Goal: Task Accomplishment & Management: Complete application form

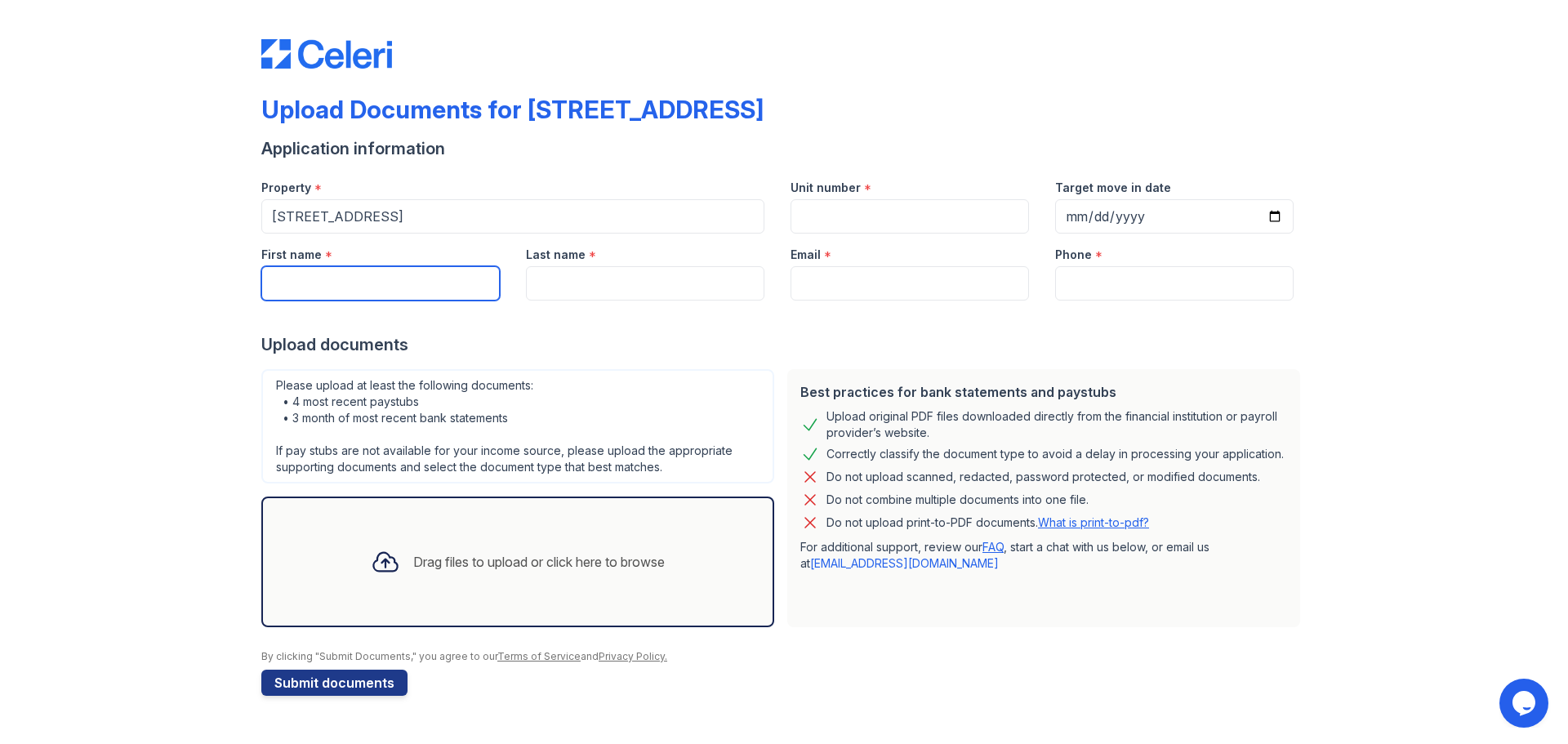
click at [412, 280] on input "First name" at bounding box center [381, 283] width 239 height 34
click at [911, 216] on input "Unit number" at bounding box center [910, 216] width 239 height 34
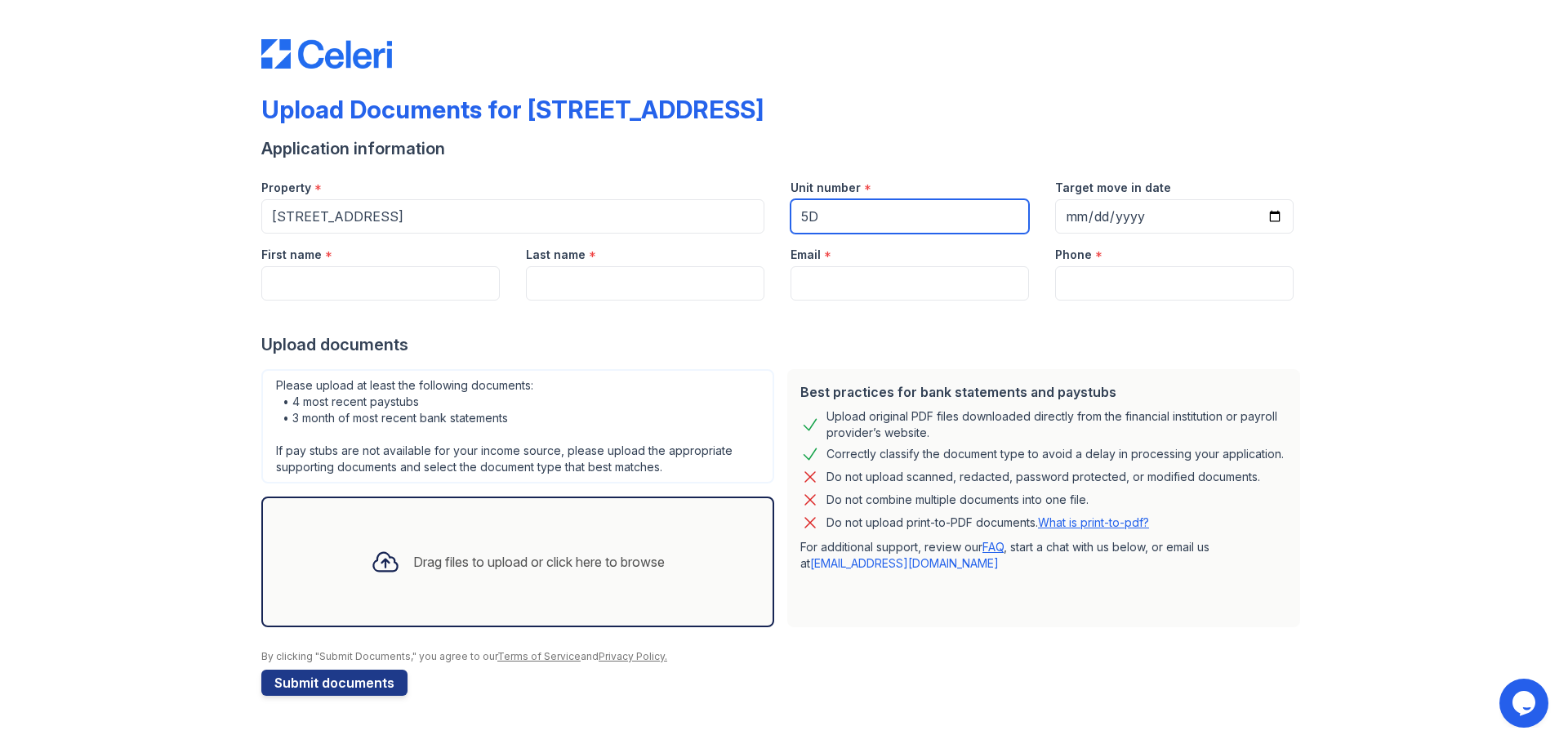
type input "5D"
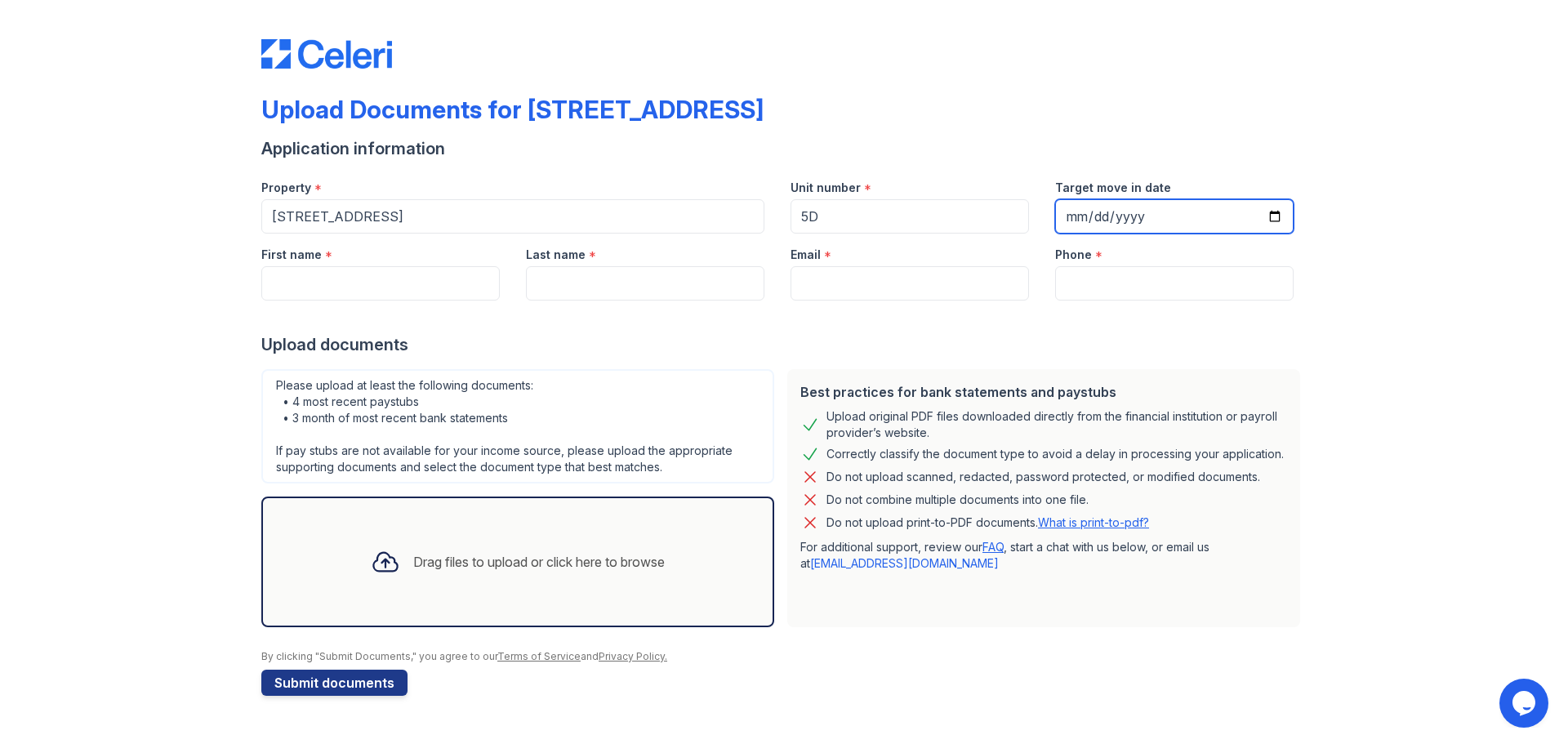
click at [1230, 221] on input "Target move in date" at bounding box center [1175, 216] width 239 height 34
click at [1283, 215] on input "Target move in date" at bounding box center [1175, 216] width 239 height 34
click at [1276, 216] on input "Target move in date" at bounding box center [1175, 216] width 239 height 34
type input "[DATE]"
click at [1276, 211] on input "[DATE]" at bounding box center [1175, 216] width 239 height 34
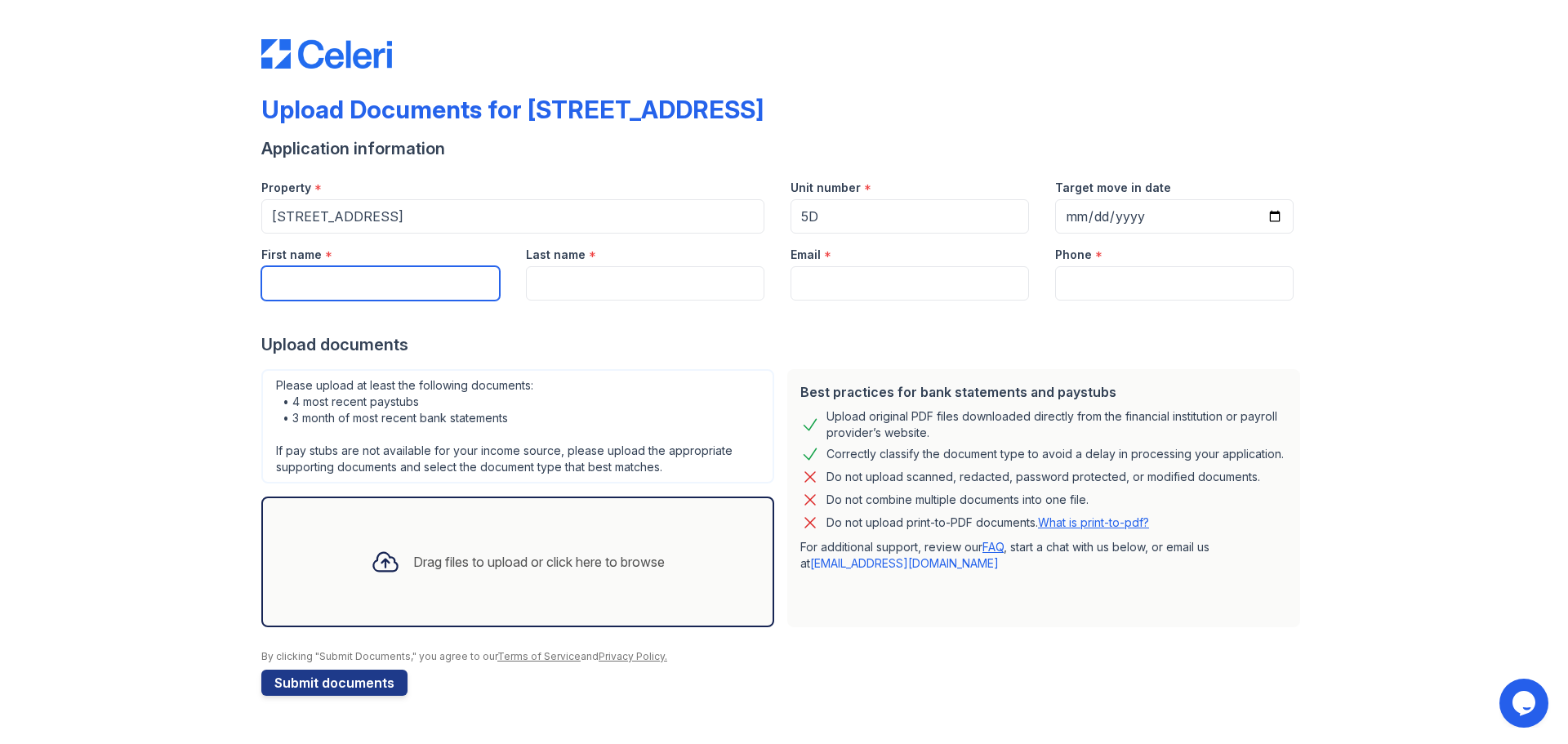
click at [414, 277] on input "First name" at bounding box center [381, 283] width 239 height 34
type input "Alexus"
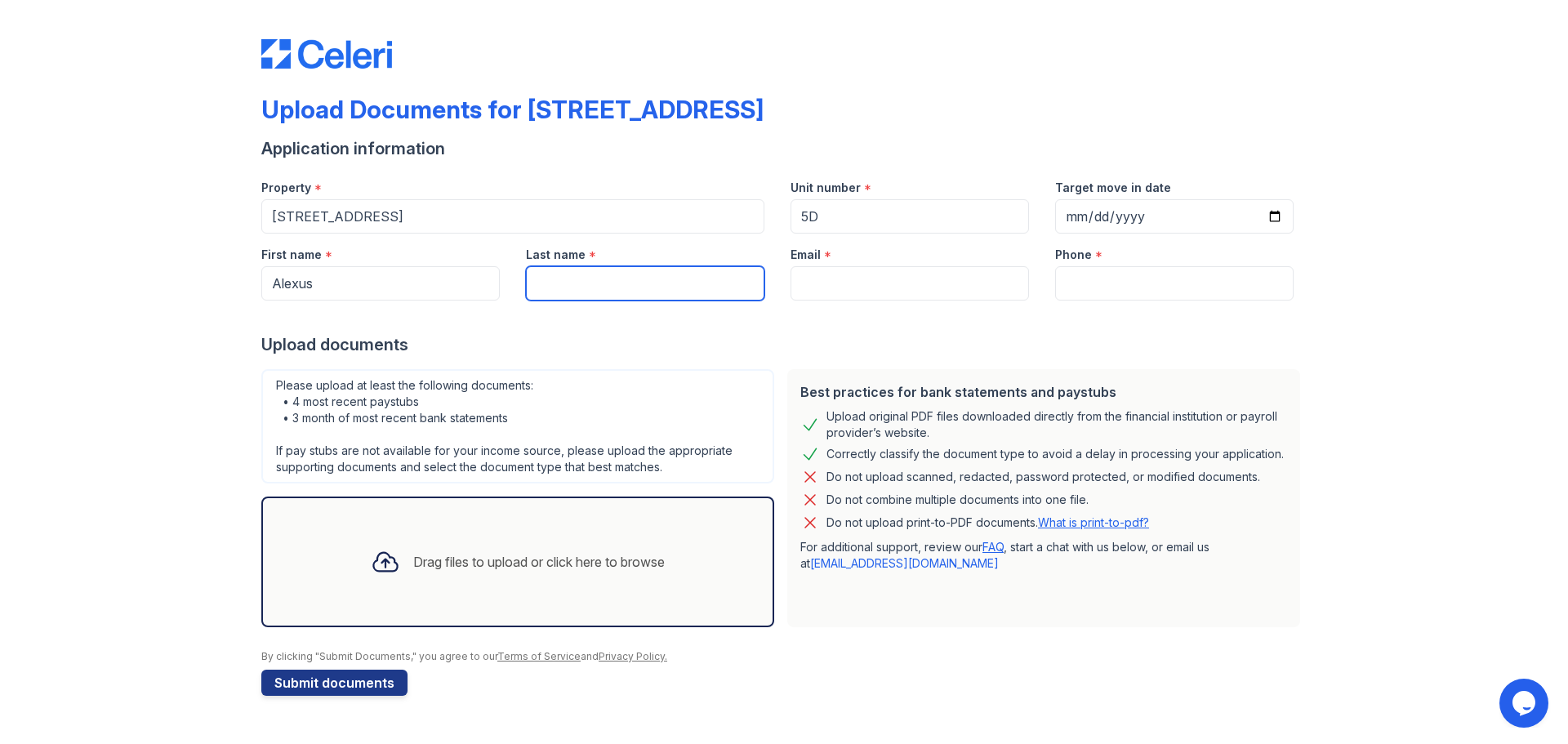
click at [608, 279] on input "Last name" at bounding box center [645, 283] width 239 height 34
type input "[PERSON_NAME]"
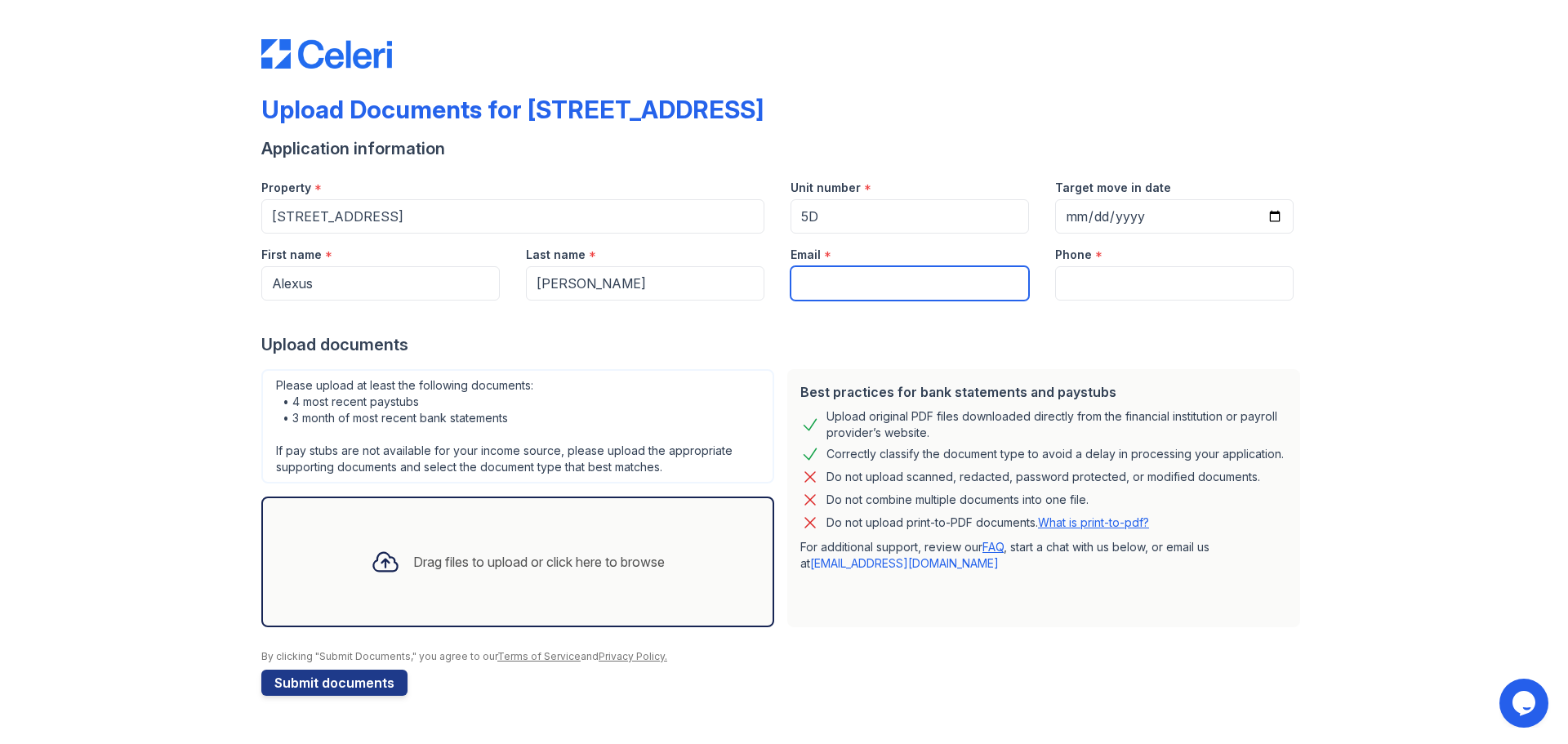
click at [856, 285] on input "Email" at bounding box center [910, 283] width 239 height 34
click at [876, 288] on input "Email" at bounding box center [910, 283] width 239 height 34
type input "[EMAIL_ADDRESS][DOMAIN_NAME]"
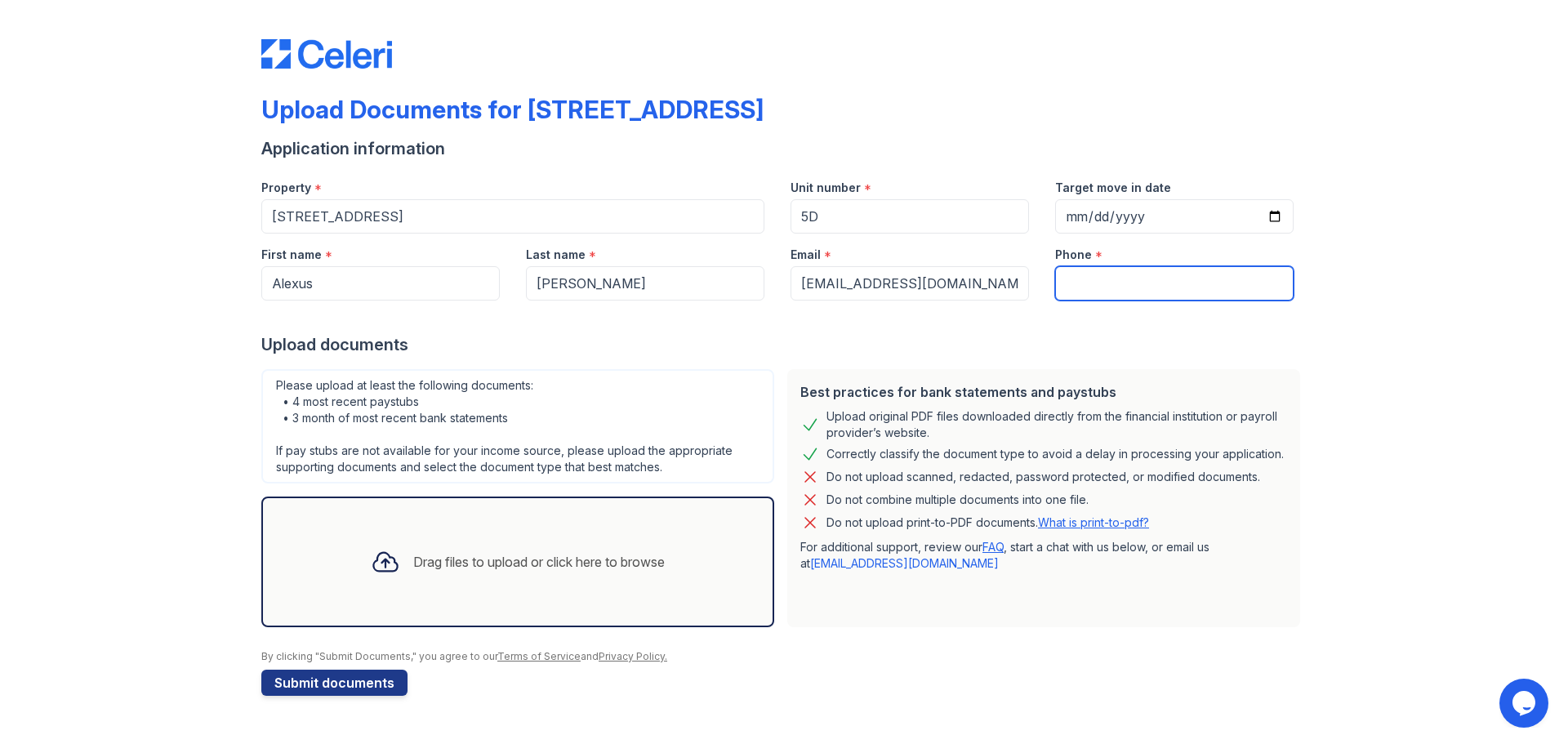
click at [1108, 280] on input "Phone" at bounding box center [1175, 283] width 239 height 34
type input "2"
type input "4242100472"
click at [393, 562] on icon at bounding box center [385, 562] width 29 height 29
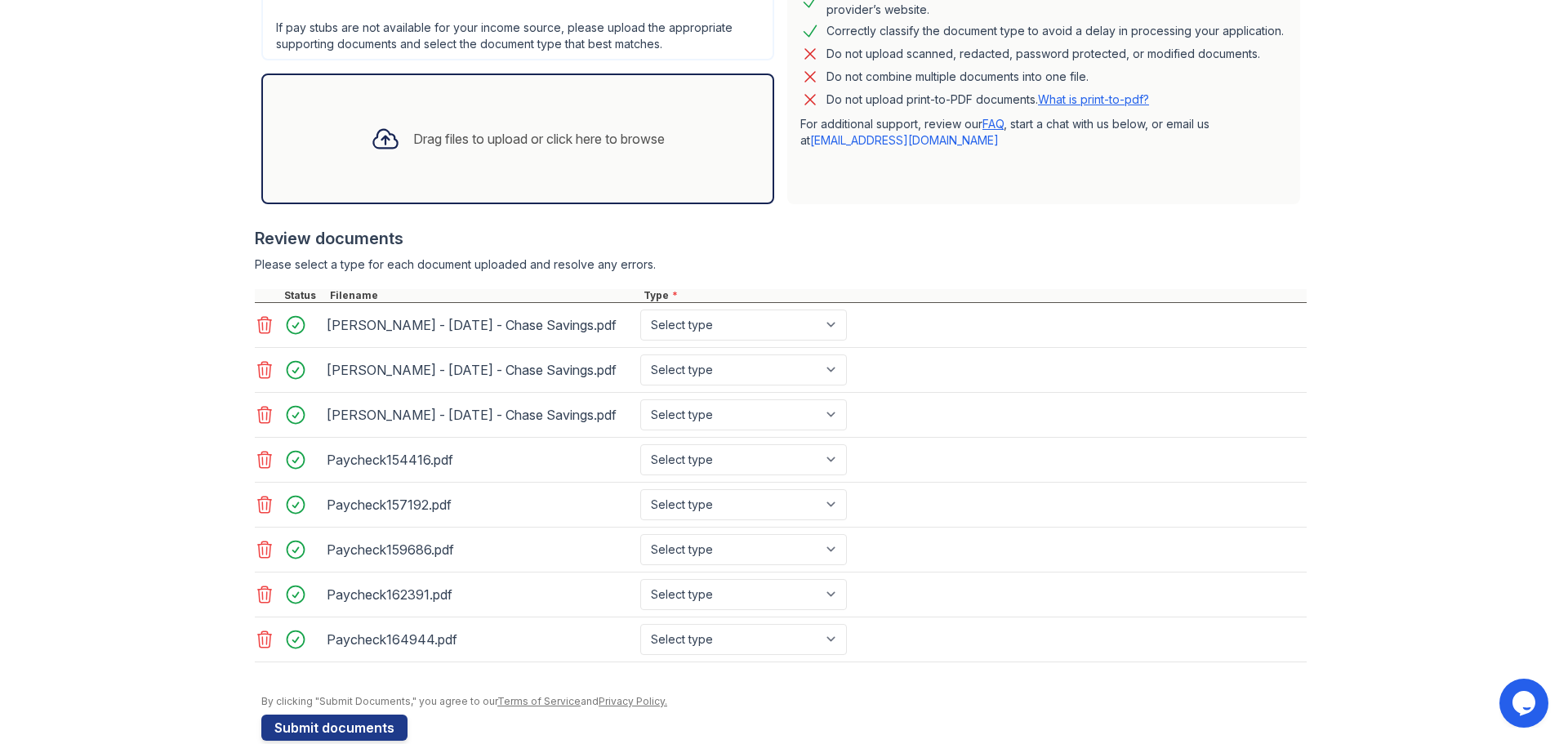
scroll to position [453, 0]
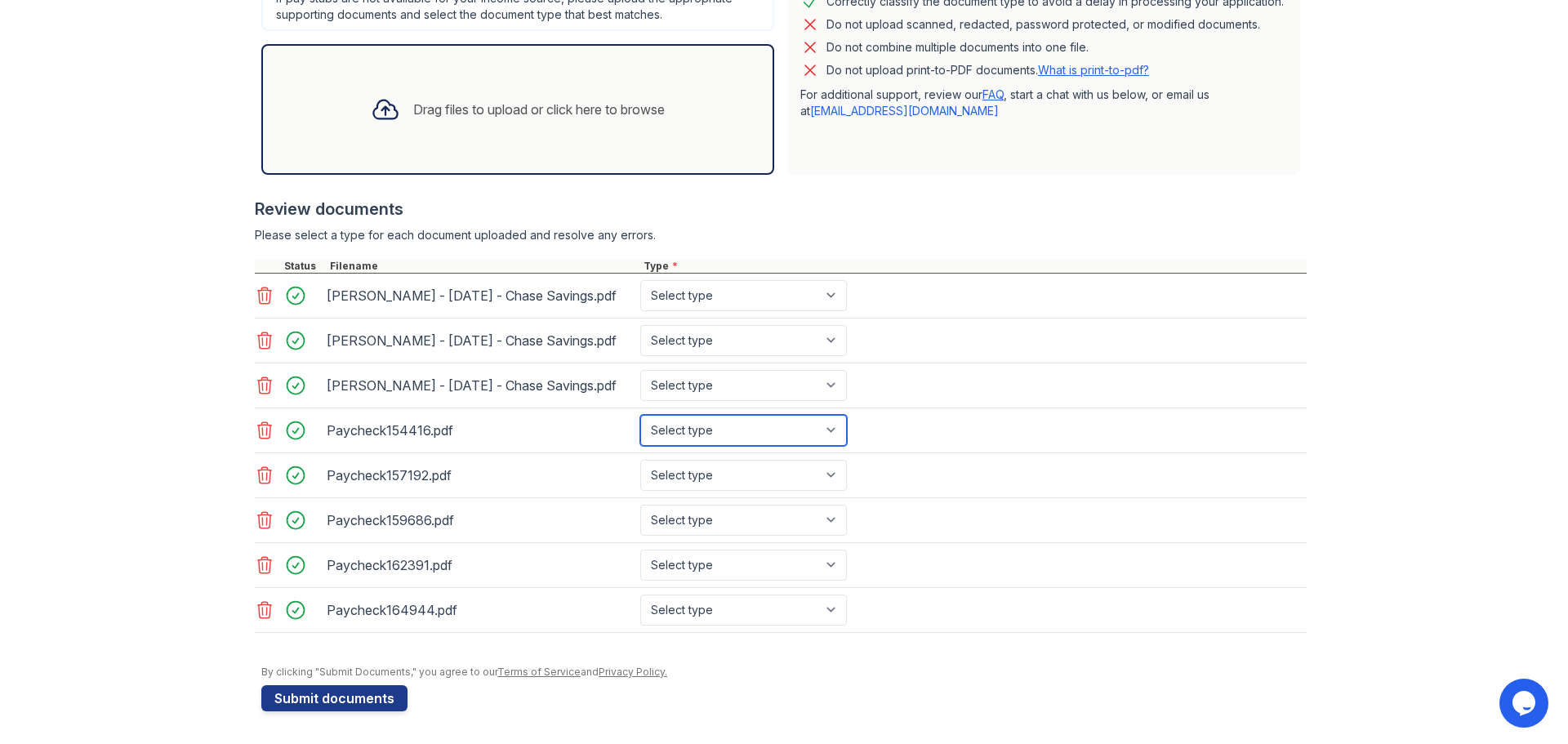
click at [724, 417] on select "Select type Paystub Bank Statement Offer Letter Tax Documents Benefit Award Let…" at bounding box center [743, 430] width 206 height 31
select select "paystub"
click at [640, 415] on select "Select type Paystub Bank Statement Offer Letter Tax Documents Benefit Award Let…" at bounding box center [743, 430] width 206 height 31
click at [698, 467] on select "Select type Paystub Bank Statement Offer Letter Tax Documents Benefit Award Let…" at bounding box center [743, 475] width 206 height 31
select select "paystub"
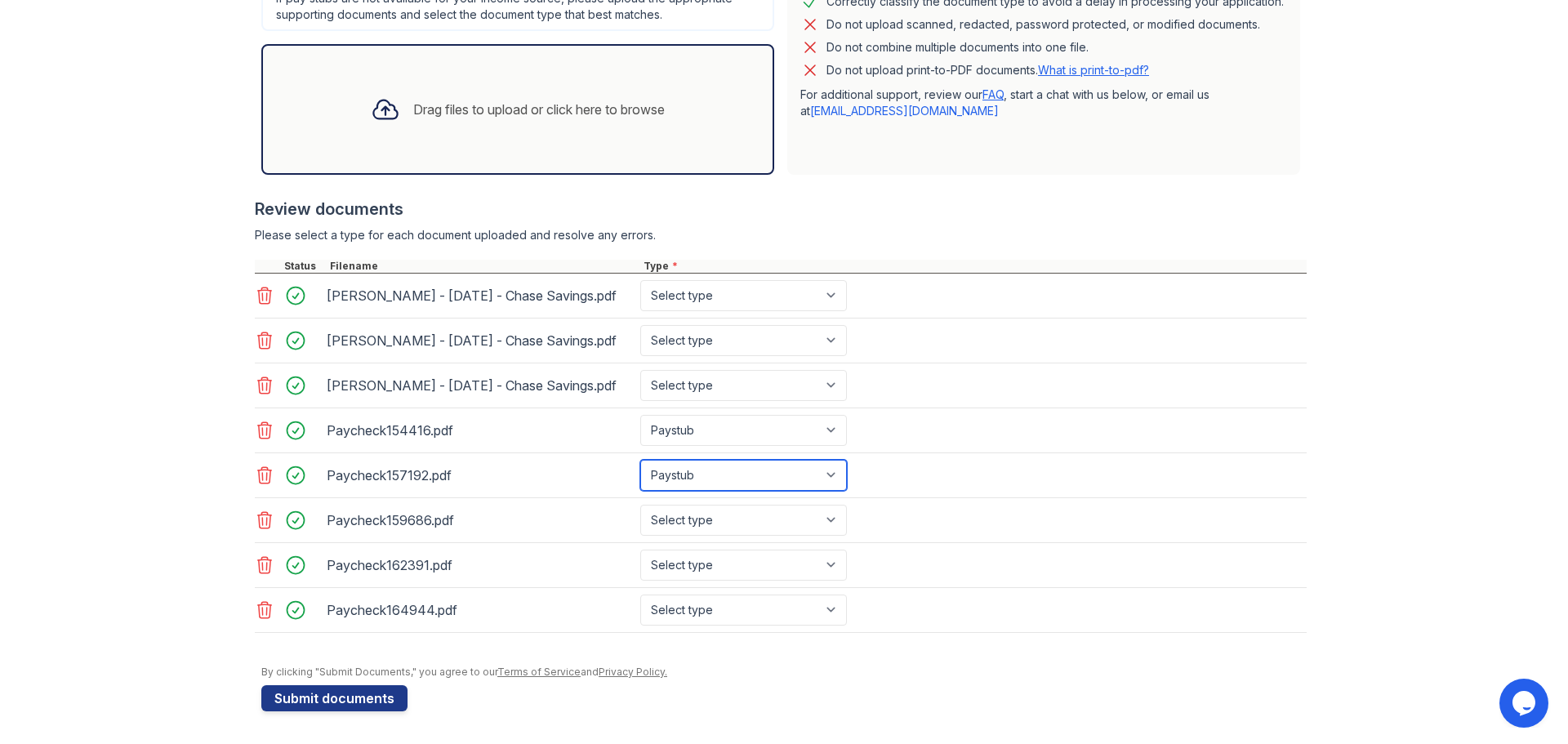
click at [640, 459] on select "Select type Paystub Bank Statement Offer Letter Tax Documents Benefit Award Let…" at bounding box center [743, 475] width 206 height 31
click at [686, 515] on select "Select type Paystub Bank Statement Offer Letter Tax Documents Benefit Award Let…" at bounding box center [743, 520] width 206 height 31
select select "paystub"
click at [640, 505] on select "Select type Paystub Bank Statement Offer Letter Tax Documents Benefit Award Let…" at bounding box center [743, 520] width 206 height 31
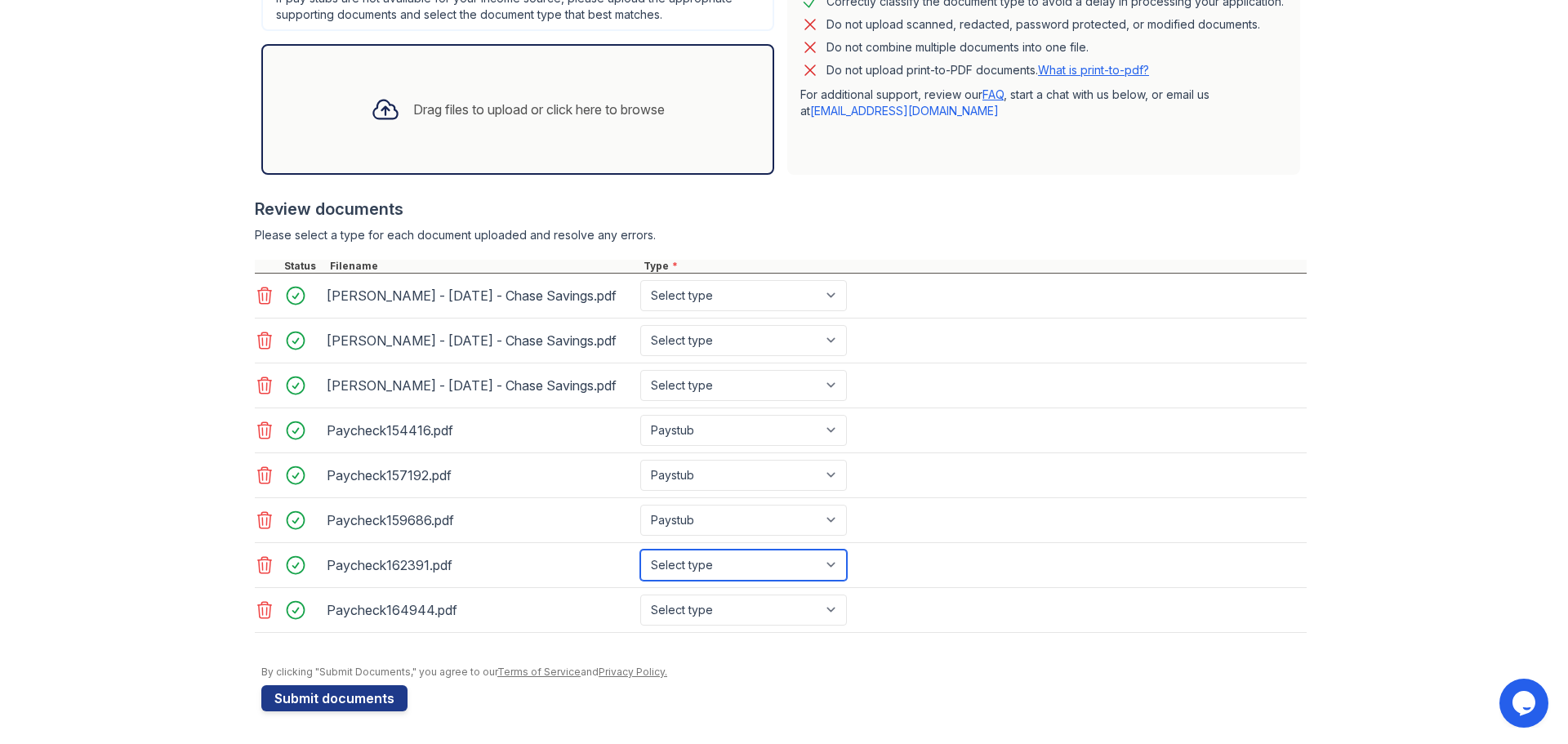
drag, startPoint x: 689, startPoint y: 560, endPoint x: 687, endPoint y: 568, distance: 8.2
click at [689, 562] on select "Select type Paystub Bank Statement Offer Letter Tax Documents Benefit Award Let…" at bounding box center [743, 565] width 206 height 31
select select "paystub"
click at [640, 550] on select "Select type Paystub Bank Statement Offer Letter Tax Documents Benefit Award Let…" at bounding box center [743, 565] width 206 height 31
click at [667, 611] on select "Select type Paystub Bank Statement Offer Letter Tax Documents Benefit Award Let…" at bounding box center [743, 609] width 206 height 31
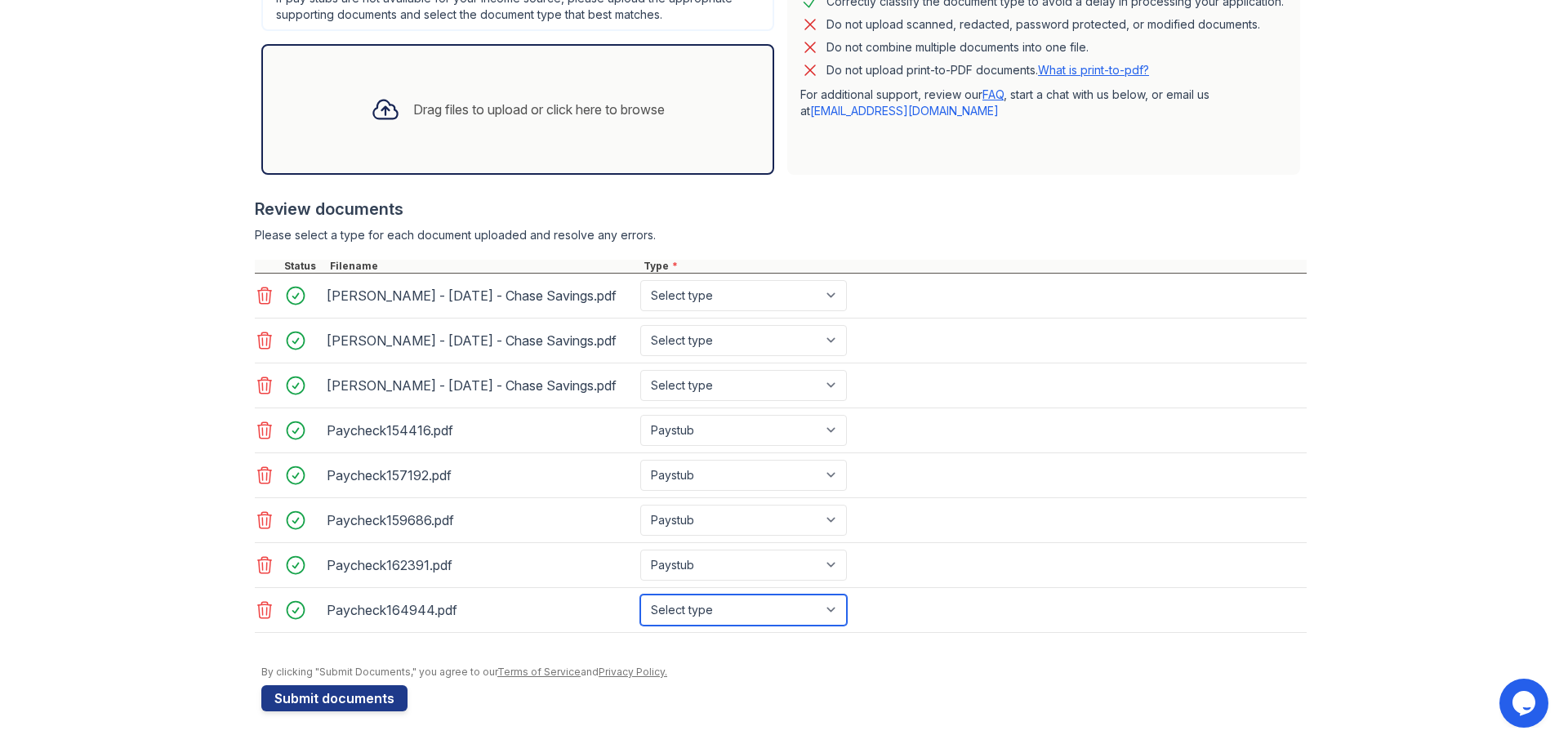
select select "paystub"
click at [640, 594] on select "Select type Paystub Bank Statement Offer Letter Tax Documents Benefit Award Let…" at bounding box center [743, 609] width 206 height 31
click at [714, 428] on select "Select type Paystub Bank Statement Offer Letter Tax Documents Benefit Award Let…" at bounding box center [743, 430] width 206 height 31
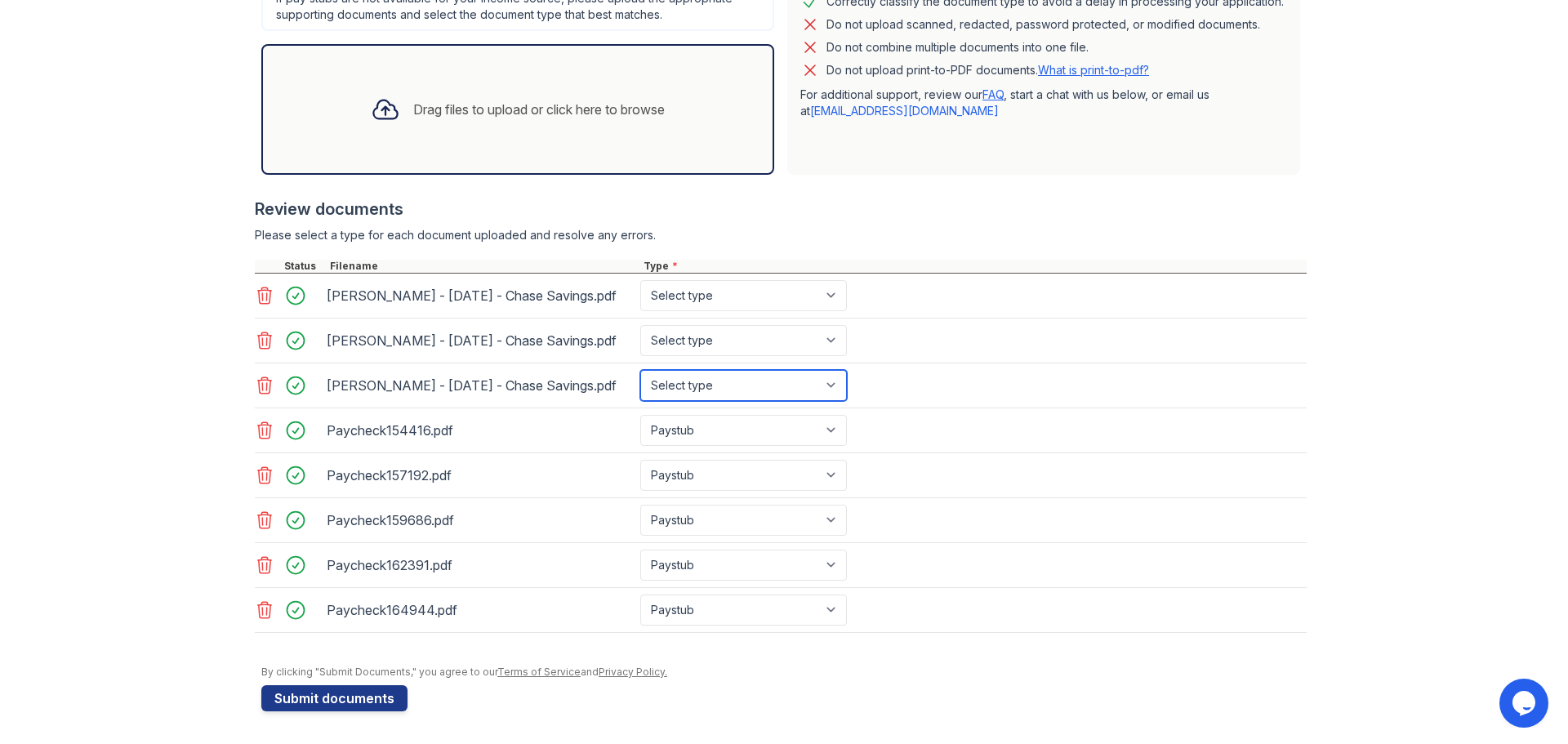
click at [732, 370] on select "Select type Paystub Bank Statement Offer Letter Tax Documents Benefit Award Let…" at bounding box center [743, 385] width 206 height 31
select select "bank_statement"
click at [640, 370] on select "Select type Paystub Bank Statement Offer Letter Tax Documents Benefit Award Let…" at bounding box center [743, 385] width 206 height 31
click at [744, 359] on div "[PERSON_NAME] - [DATE] - Chase Savings.pdf Select type Paystub Bank Statement O…" at bounding box center [781, 341] width 1052 height 45
click at [746, 350] on select "Select type Paystub Bank Statement Offer Letter Tax Documents Benefit Award Let…" at bounding box center [743, 340] width 206 height 31
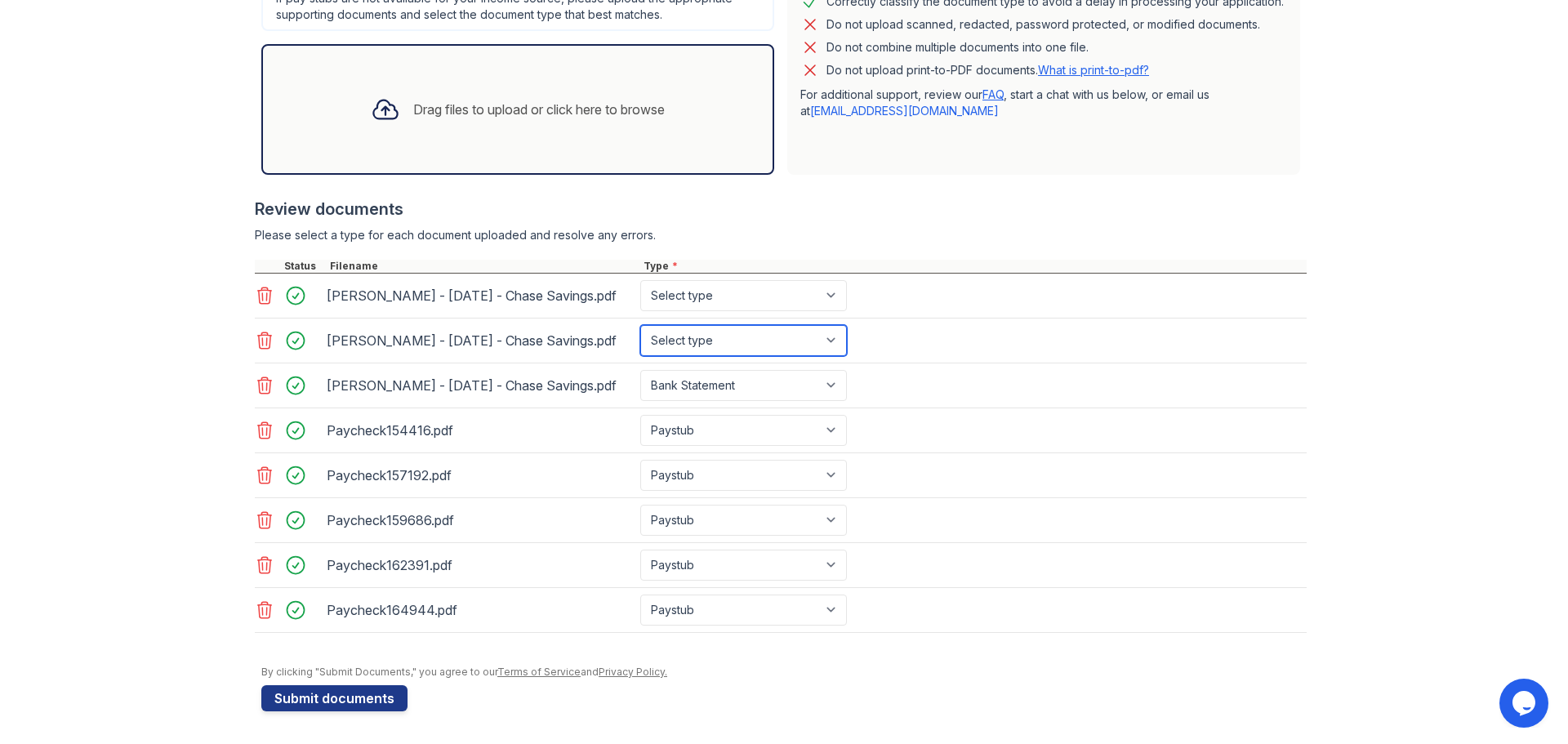
select select "bank_statement"
click at [640, 325] on select "Select type Paystub Bank Statement Offer Letter Tax Documents Benefit Award Let…" at bounding box center [743, 340] width 206 height 31
drag, startPoint x: 747, startPoint y: 300, endPoint x: 747, endPoint y: 309, distance: 9.0
click at [747, 300] on select "Select type Paystub Bank Statement Offer Letter Tax Documents Benefit Award Let…" at bounding box center [743, 296] width 206 height 31
select select "bank_statement"
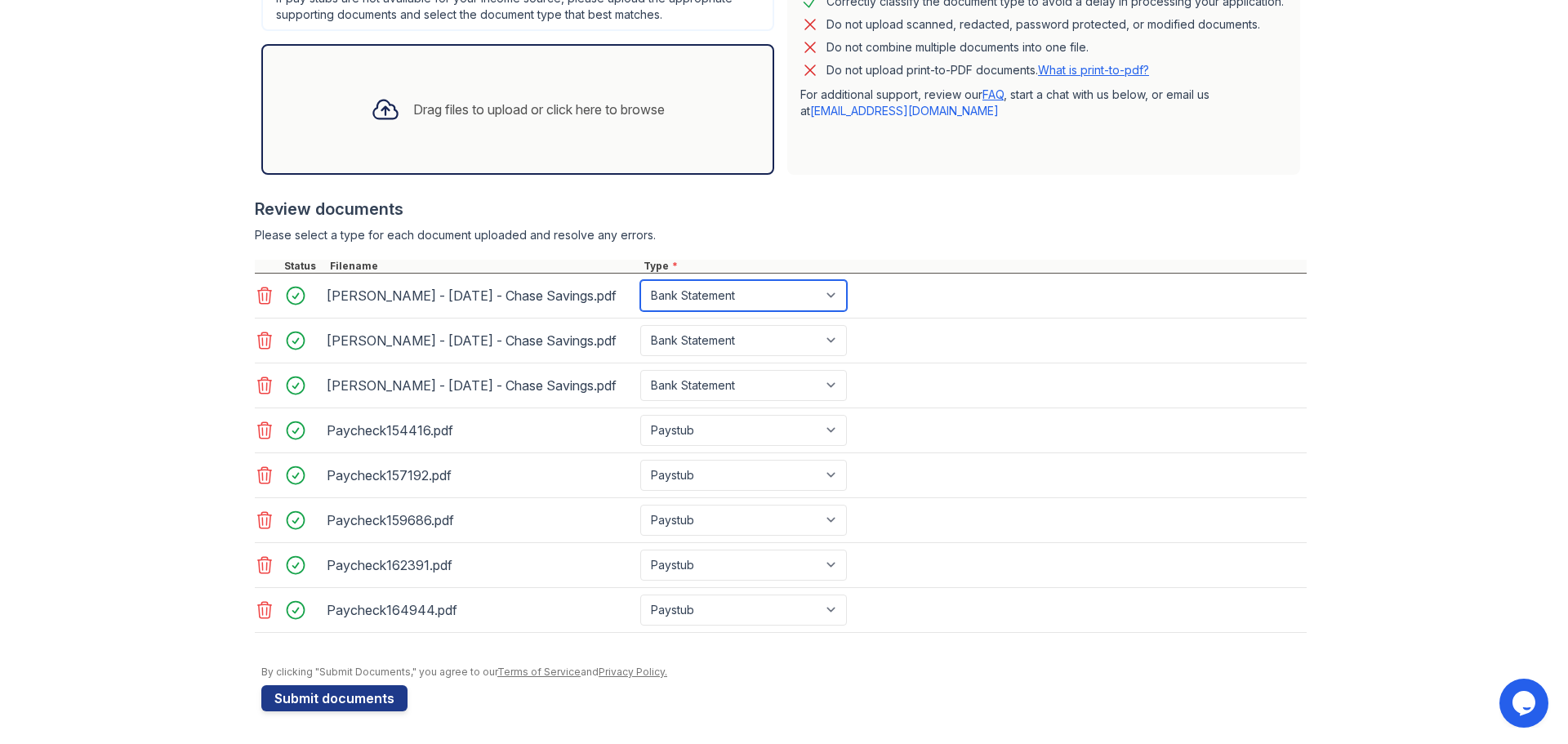
click at [640, 280] on select "Select type Paystub Bank Statement Offer Letter Tax Documents Benefit Award Let…" at bounding box center [743, 296] width 206 height 31
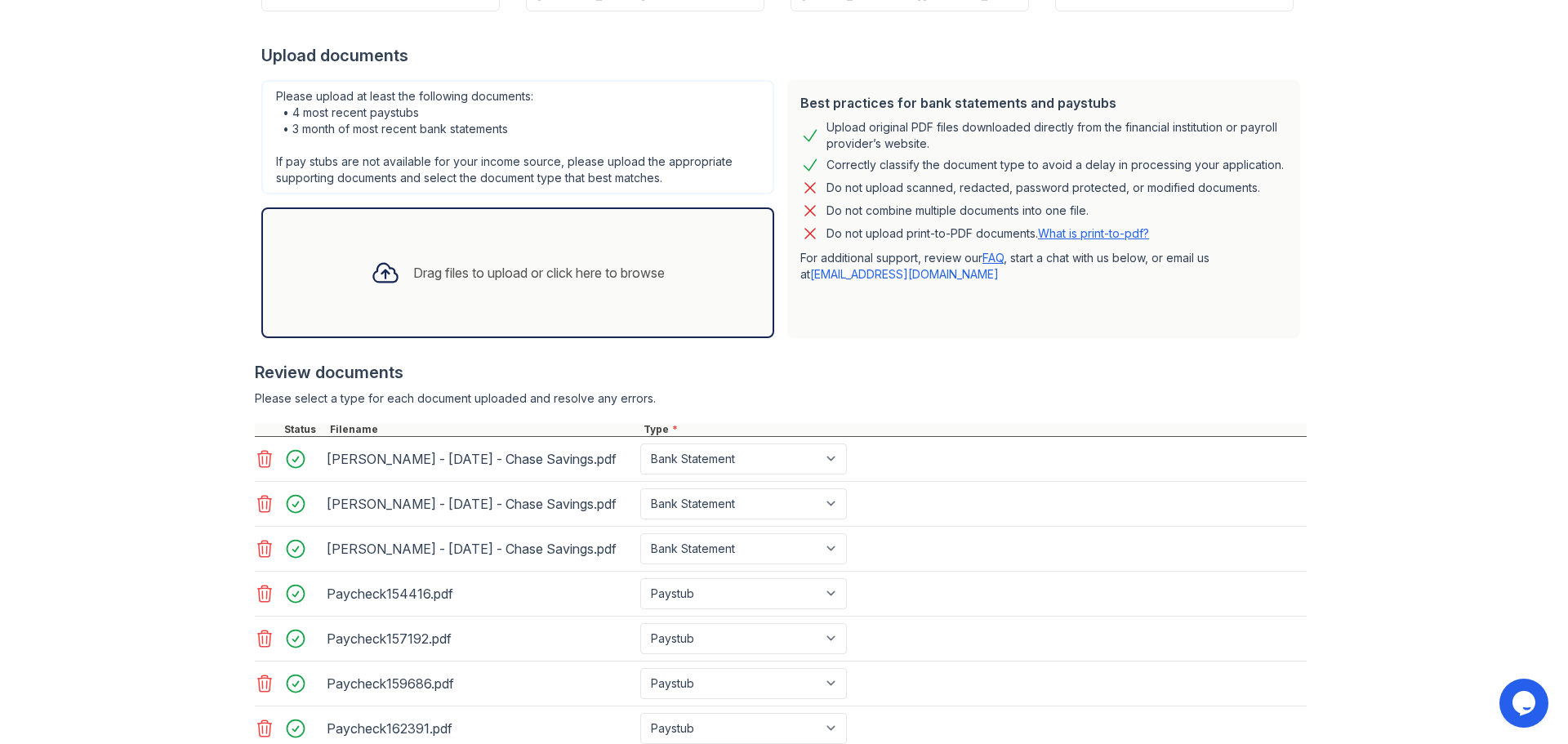
click at [466, 265] on div "Drag files to upload or click here to browse" at bounding box center [539, 272] width 252 height 20
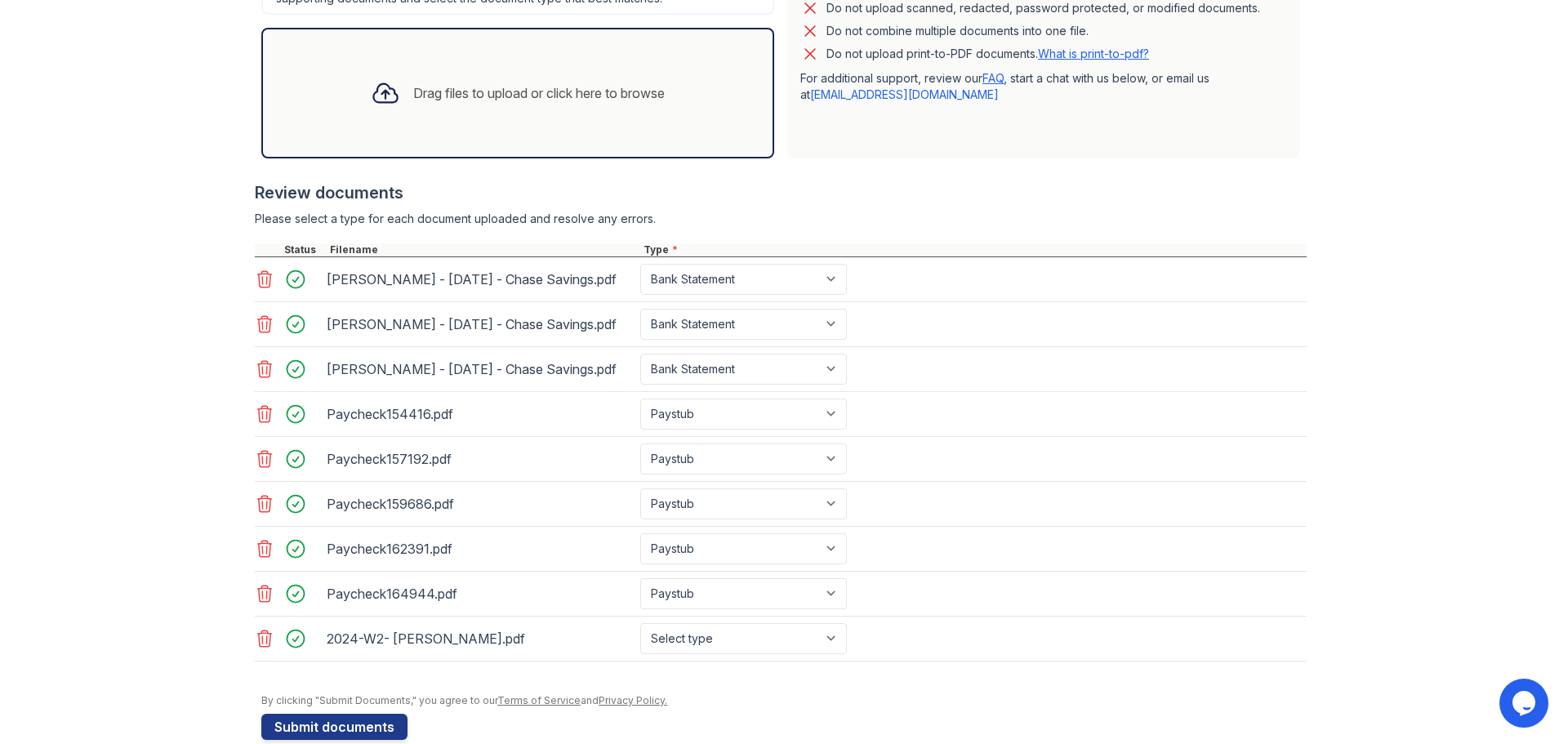
scroll to position [497, 0]
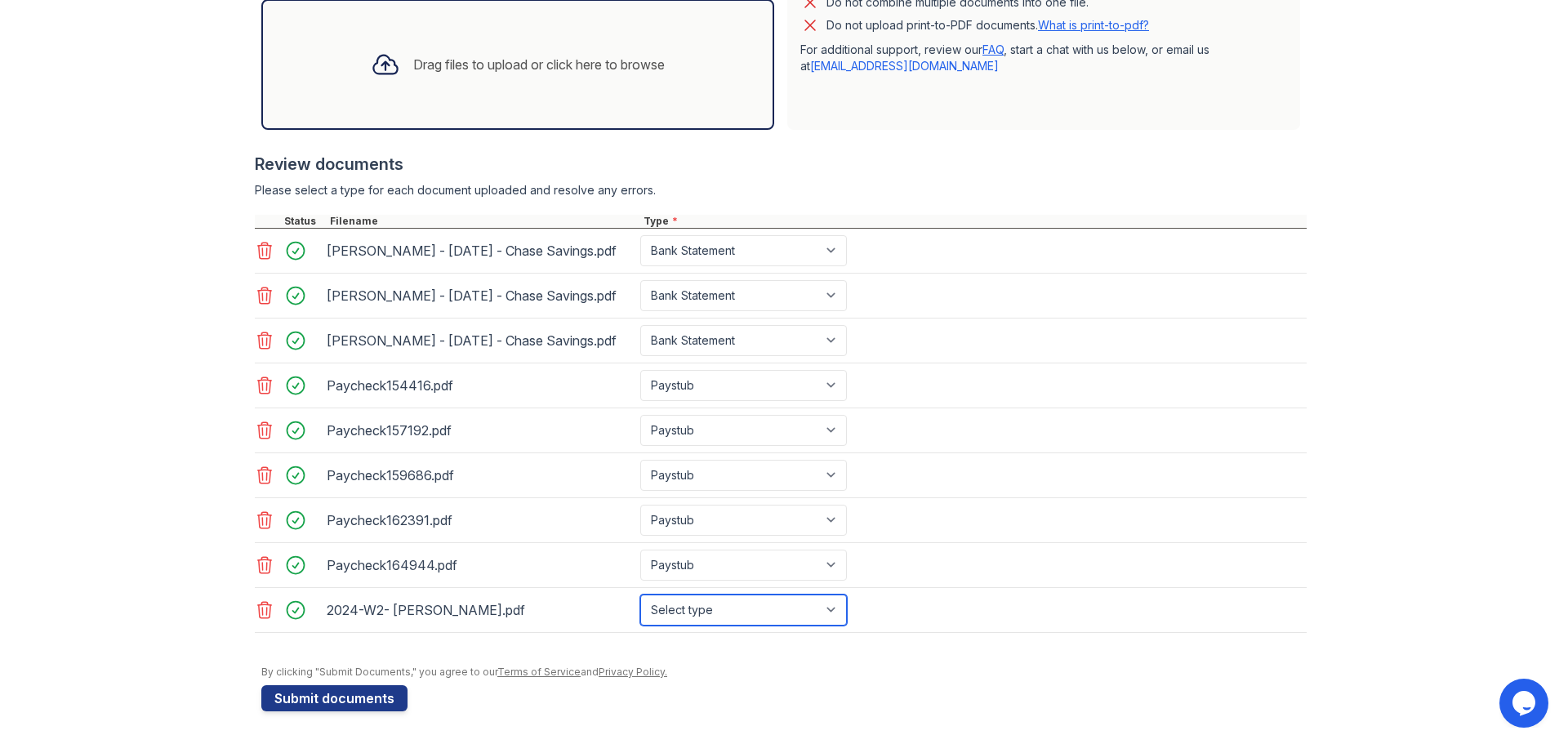
click at [767, 607] on select "Select type Paystub Bank Statement Offer Letter Tax Documents Benefit Award Let…" at bounding box center [743, 609] width 206 height 31
select select "tax_documents"
click at [640, 594] on select "Select type Paystub Bank Statement Offer Letter Tax Documents Benefit Award Let…" at bounding box center [743, 609] width 206 height 31
click at [321, 701] on button "Submit documents" at bounding box center [334, 698] width 146 height 26
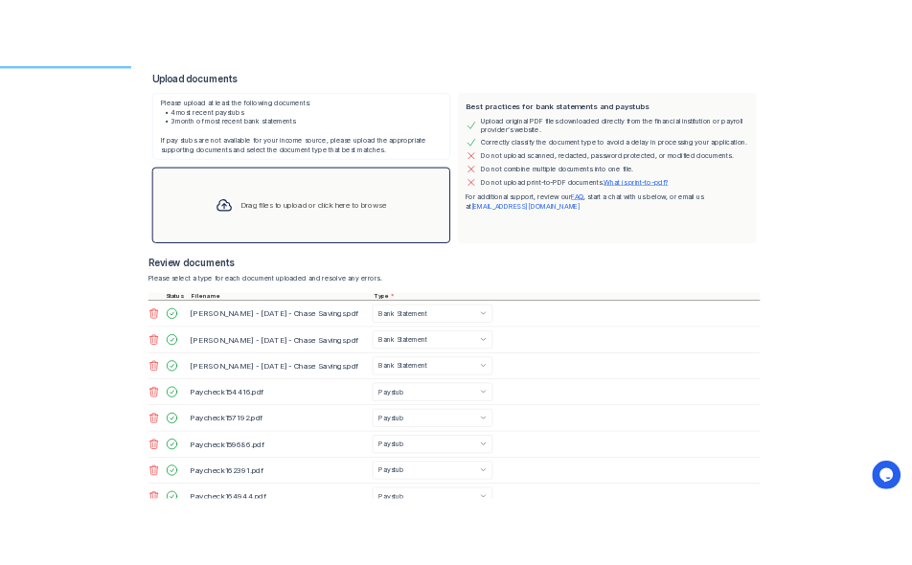
scroll to position [104, 0]
